Goal: Transaction & Acquisition: Download file/media

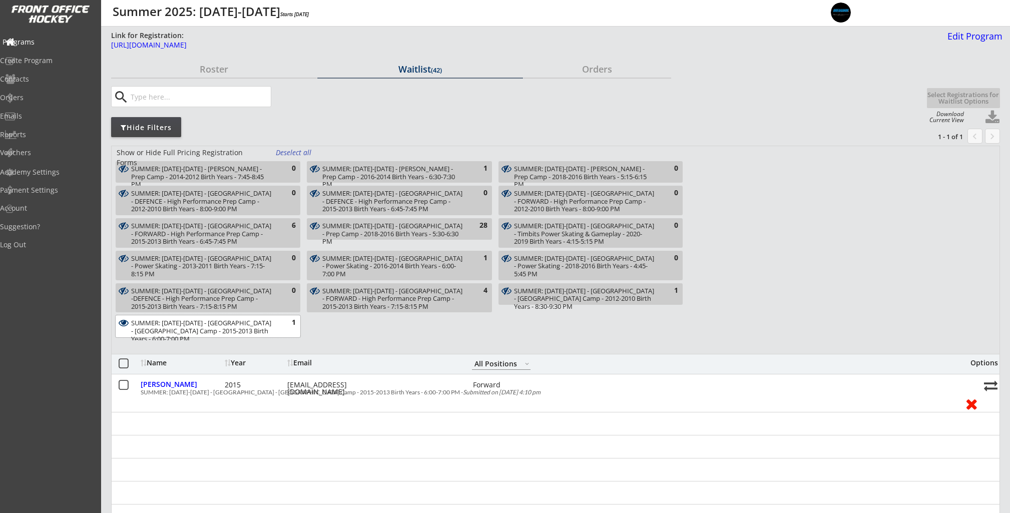
select select ""All Positions""
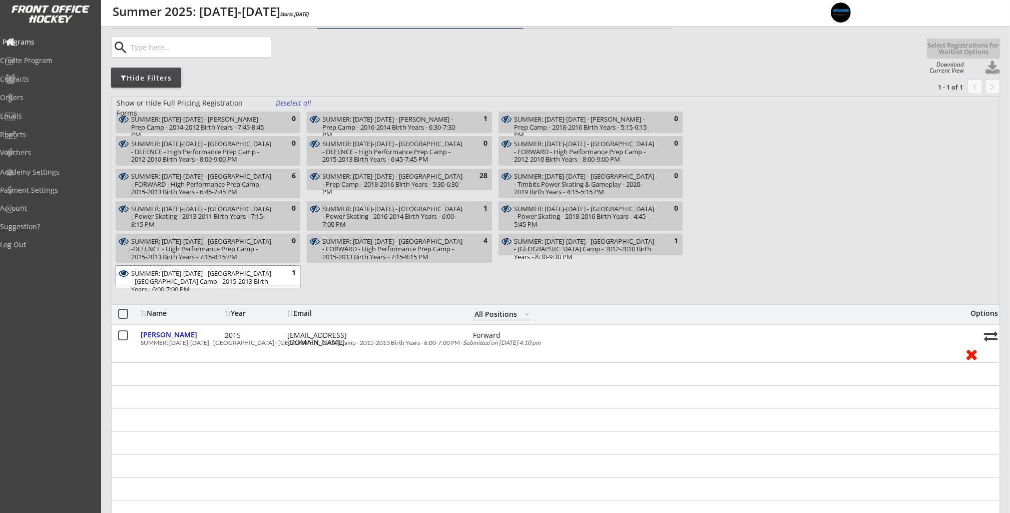
click at [52, 45] on div "Programs" at bounding box center [48, 42] width 90 height 7
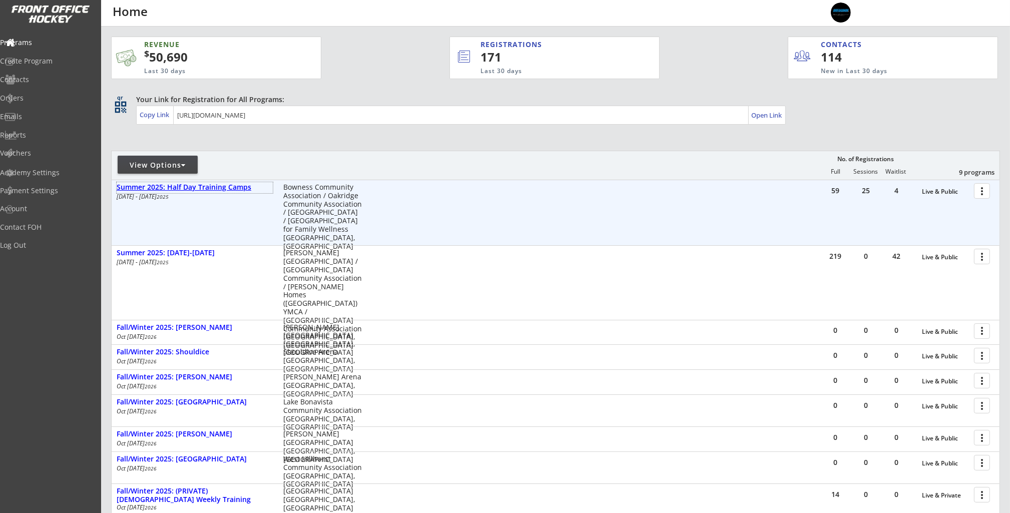
click at [182, 189] on div "Summer 2025: Half Day Training Camps" at bounding box center [195, 187] width 156 height 9
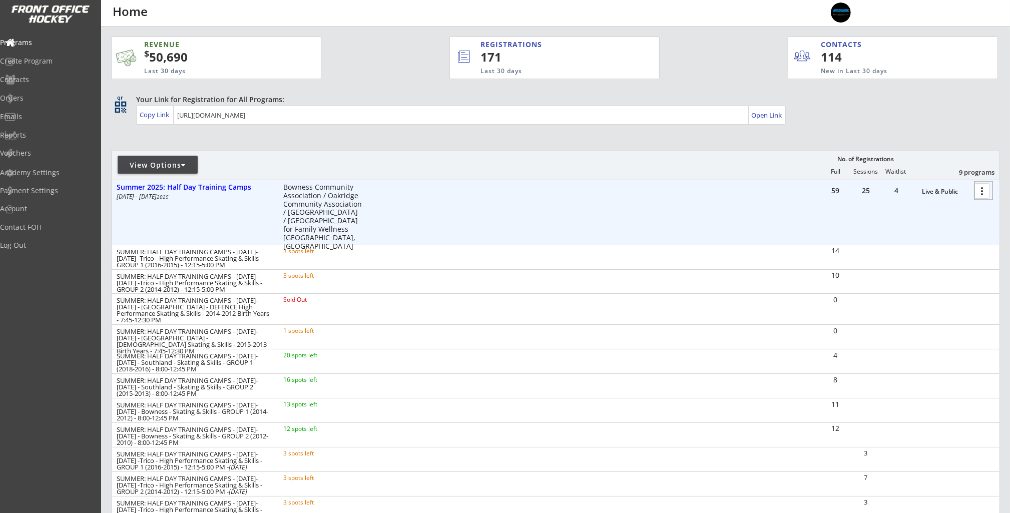
click at [980, 193] on div at bounding box center [984, 191] width 18 height 18
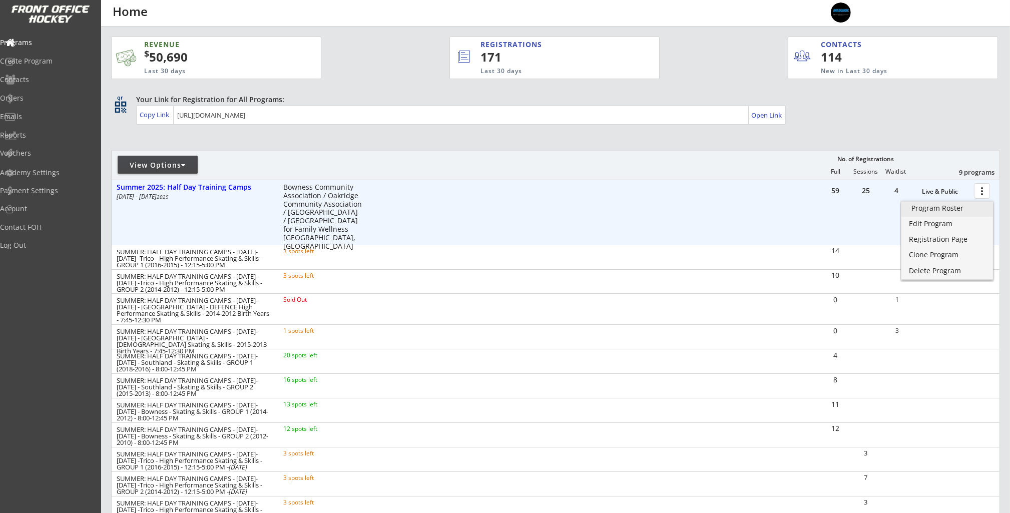
click at [977, 210] on div "Program Roster" at bounding box center [948, 208] width 72 height 7
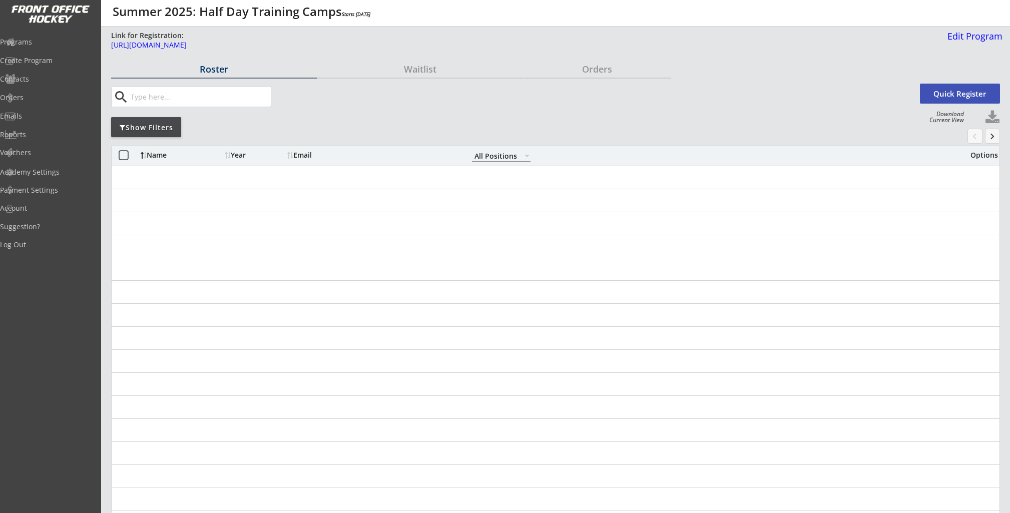
select select ""All Positions""
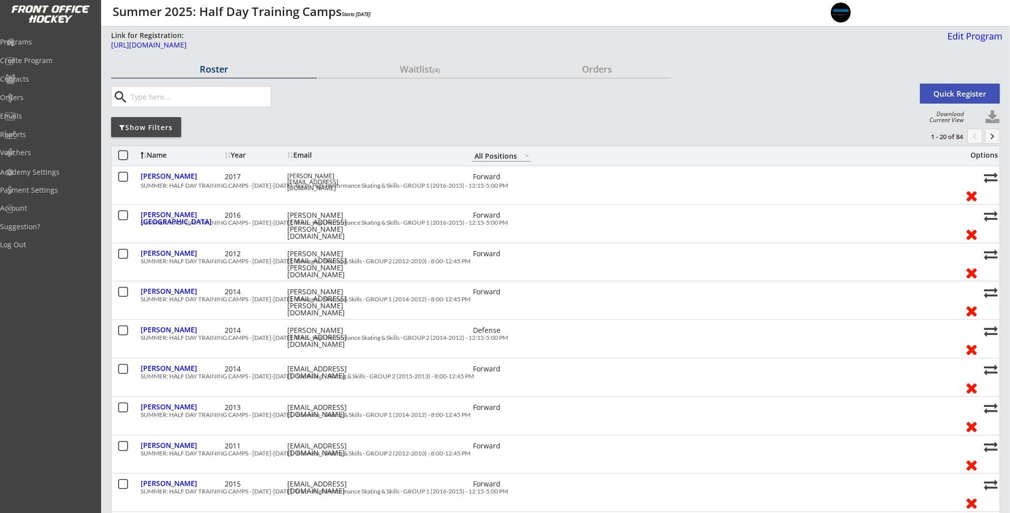
click at [993, 116] on button at bounding box center [992, 117] width 15 height 15
select select ""Player Info""
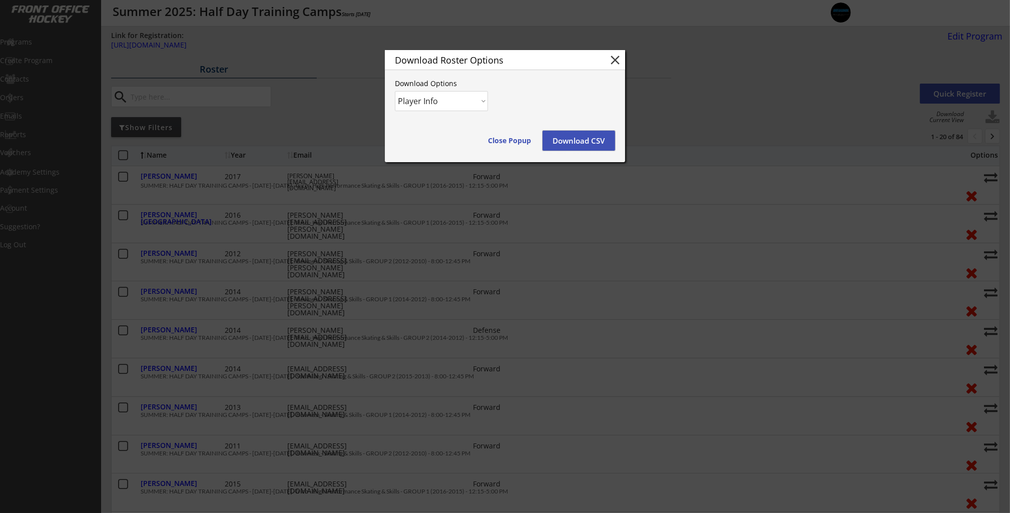
click at [569, 144] on button "Download CSV" at bounding box center [579, 141] width 73 height 20
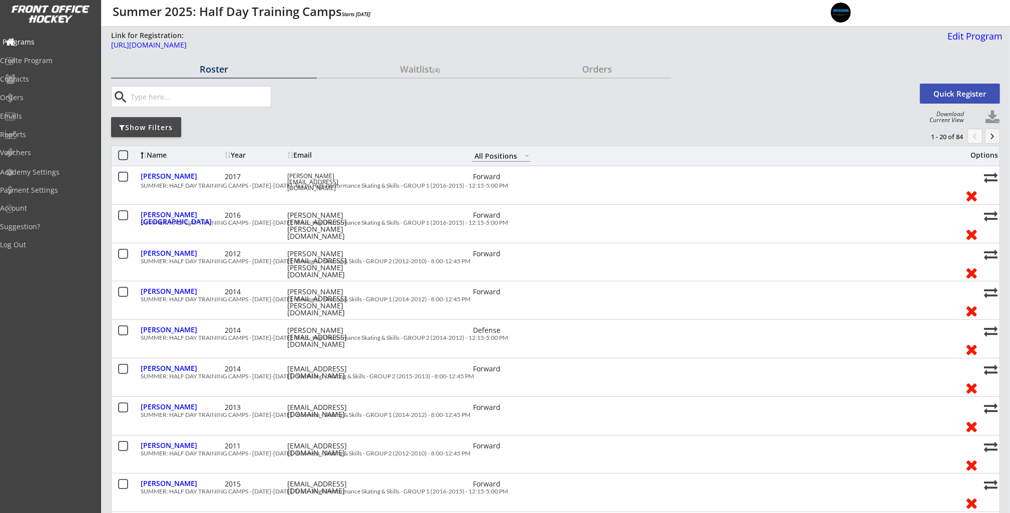
click at [43, 39] on div "Programs" at bounding box center [48, 42] width 90 height 7
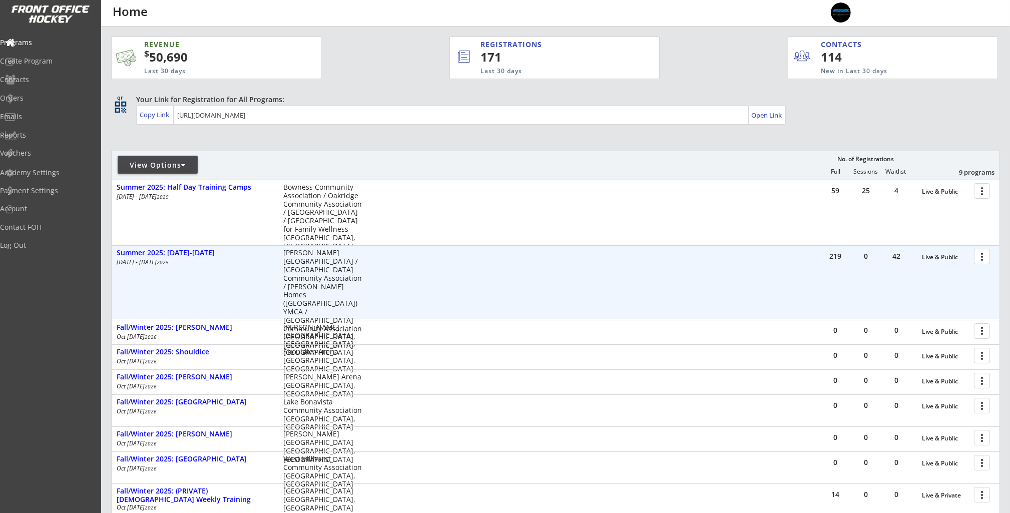
click at [985, 259] on div at bounding box center [984, 256] width 18 height 18
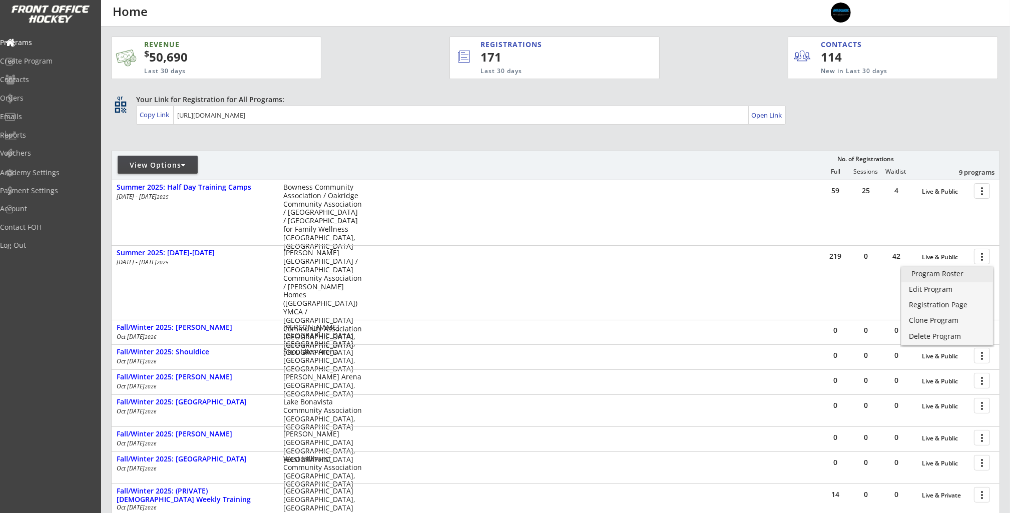
click at [964, 274] on div "Program Roster" at bounding box center [948, 273] width 72 height 7
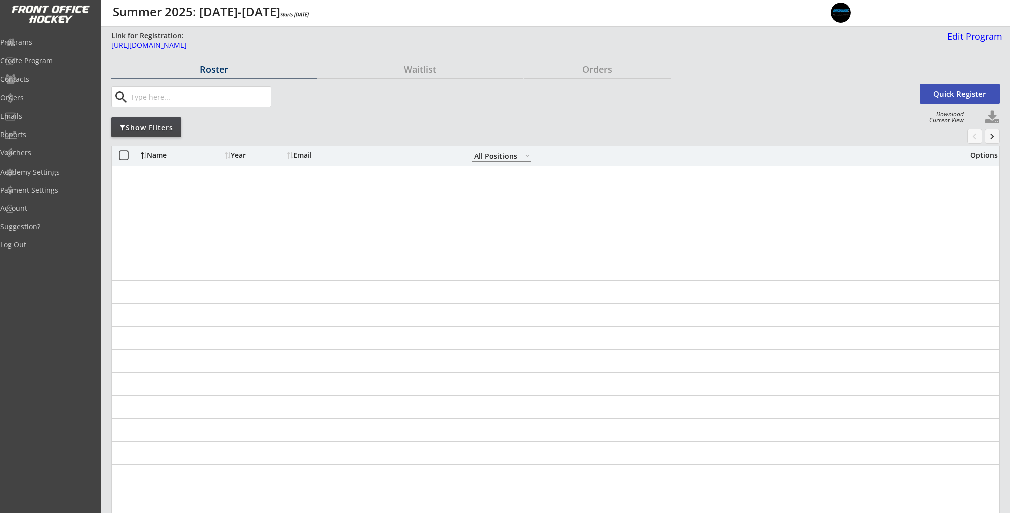
select select ""All Positions""
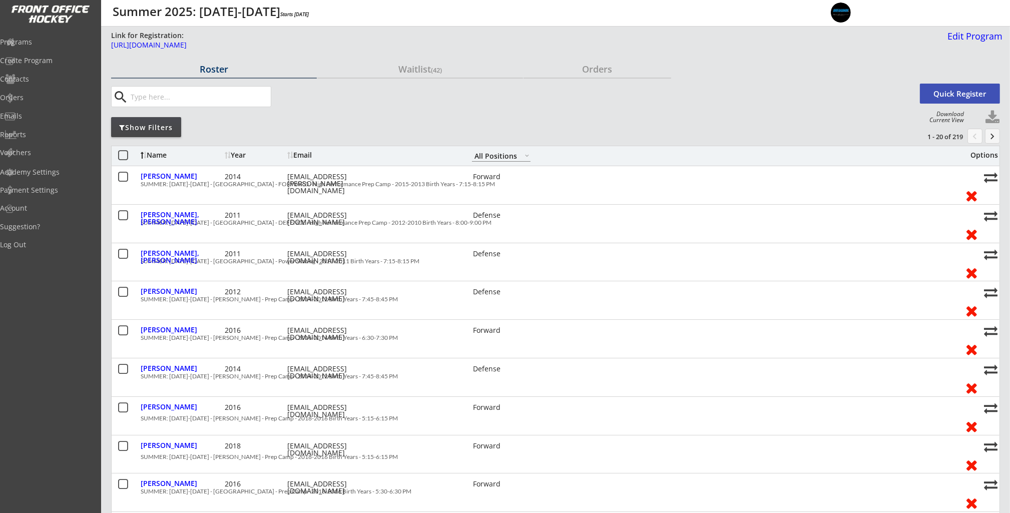
click at [994, 122] on button at bounding box center [992, 117] width 15 height 15
select select ""Player Info""
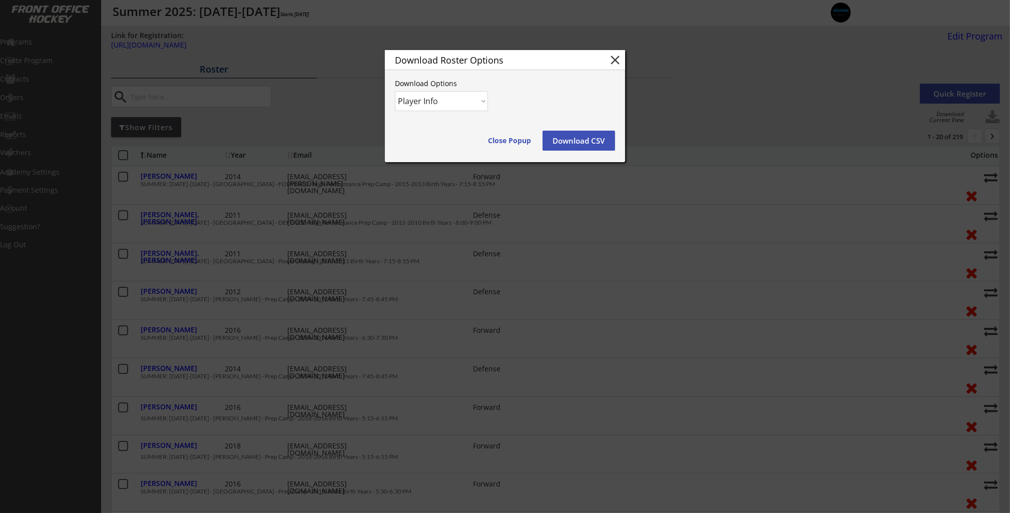
click at [592, 145] on button "Download CSV" at bounding box center [579, 141] width 73 height 20
